Goal: Download file/media

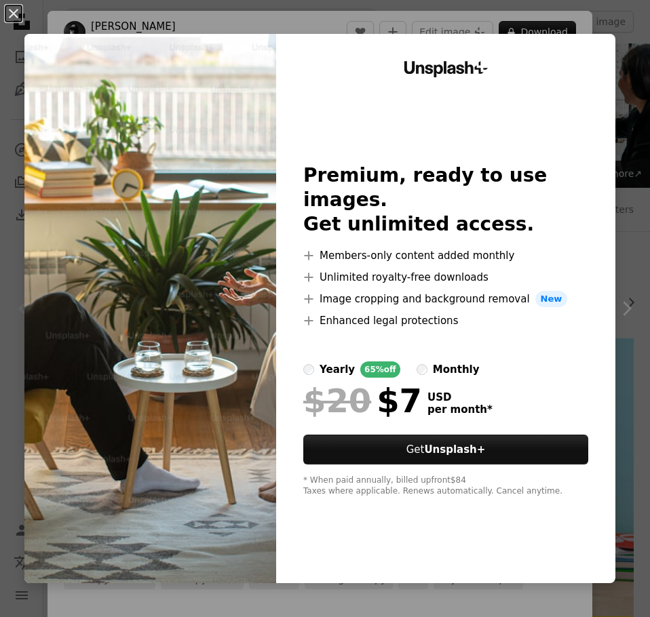
click at [535, 18] on div "An X shape Unsplash+ Premium, ready to use images. Get unlimited access. A plus…" at bounding box center [325, 308] width 650 height 617
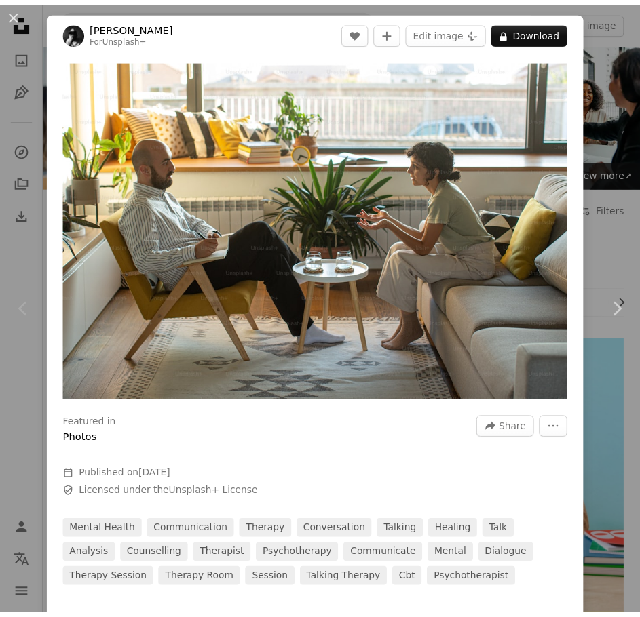
scroll to position [540, 0]
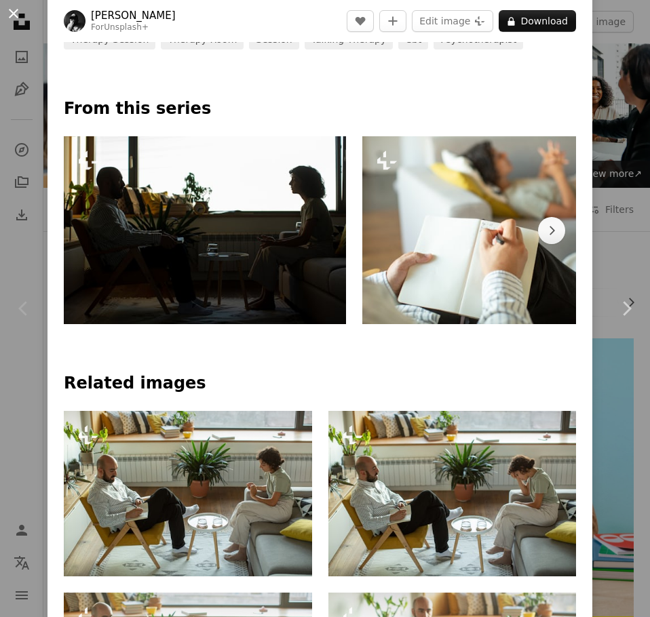
click at [17, 11] on button "An X shape" at bounding box center [13, 13] width 16 height 16
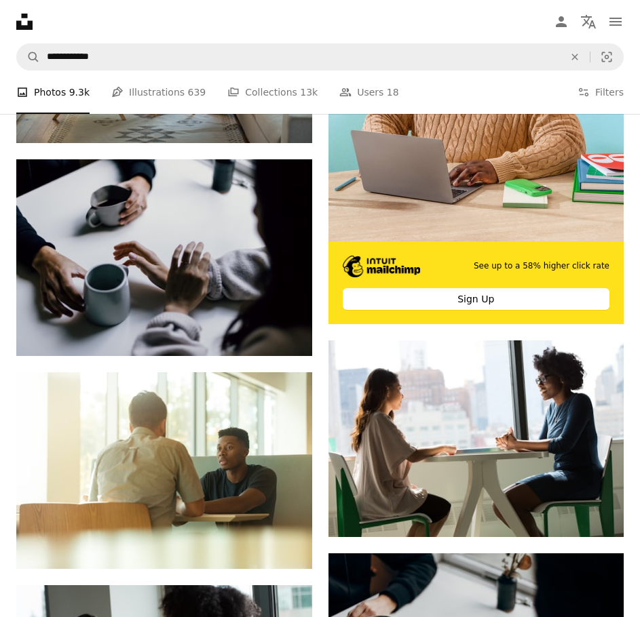
scroll to position [475, 0]
